Goal: Task Accomplishment & Management: Manage account settings

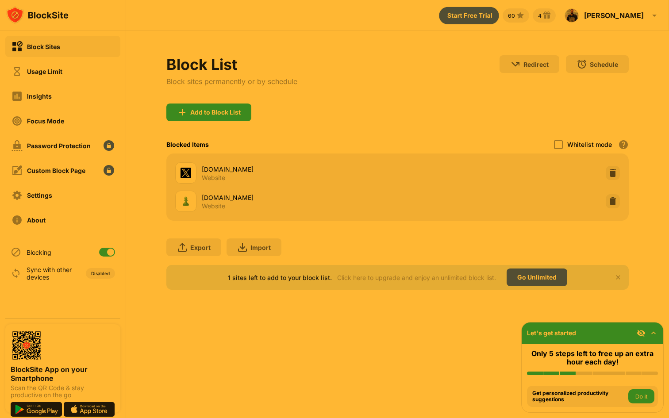
click at [106, 251] on div at bounding box center [107, 252] width 16 height 9
click at [116, 249] on div "Blocking" at bounding box center [62, 252] width 115 height 21
click at [111, 252] on div at bounding box center [107, 252] width 16 height 9
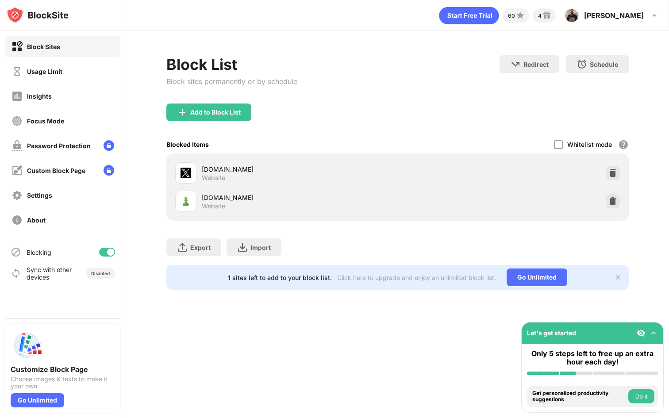
click at [458, 69] on div "Block List Block sites permanently or by schedule Redirect Choose a site to be …" at bounding box center [397, 79] width 463 height 48
click at [103, 250] on div at bounding box center [107, 252] width 16 height 9
